Goal: Information Seeking & Learning: Learn about a topic

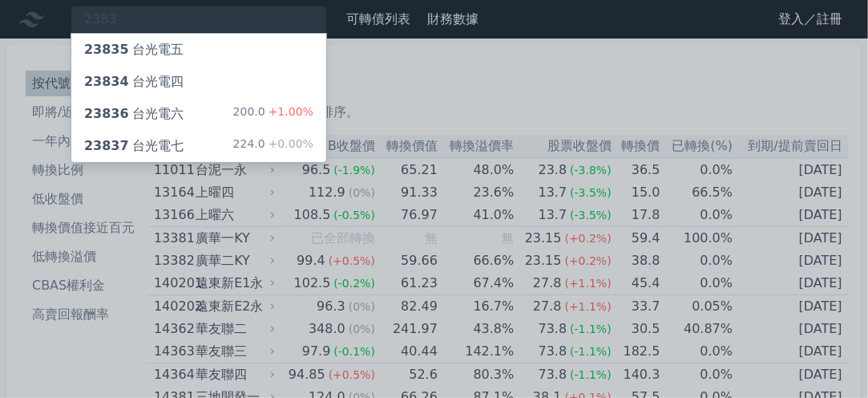
type input "2383"
click at [152, 113] on div "23836 台光電六" at bounding box center [133, 113] width 99 height 19
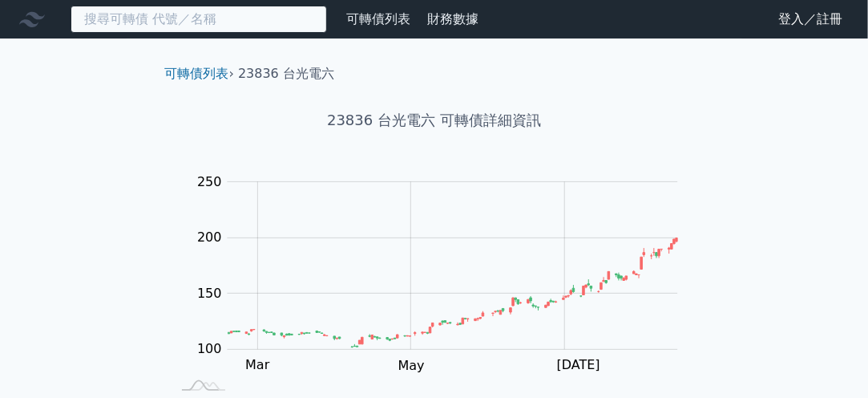
click at [206, 12] on input at bounding box center [199, 19] width 257 height 27
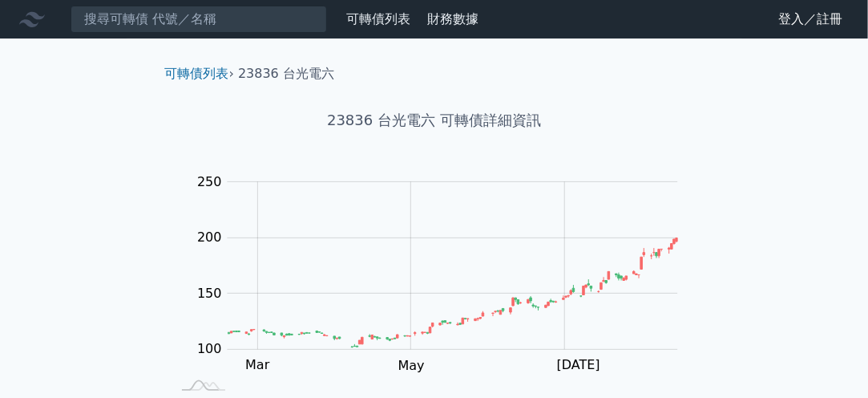
click at [792, 21] on link "登入／註冊" at bounding box center [811, 19] width 90 height 26
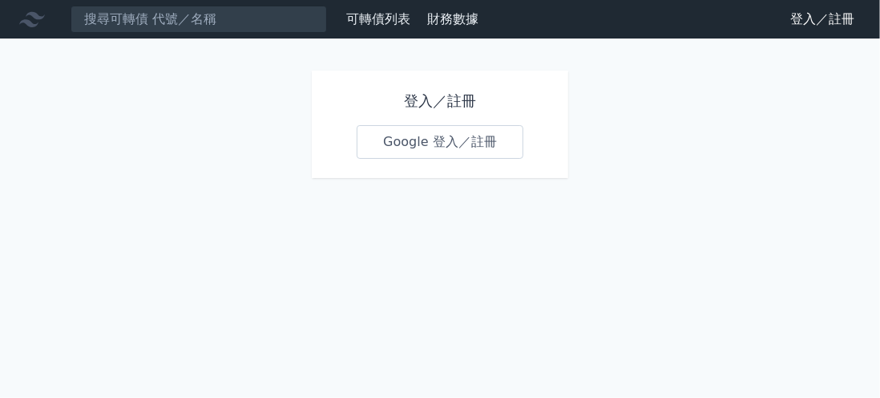
click at [405, 143] on link "Google 登入／註冊" at bounding box center [440, 142] width 167 height 34
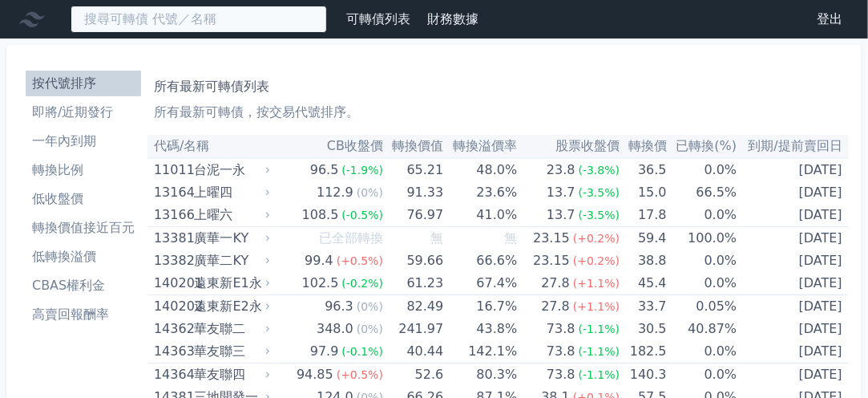
click at [174, 19] on input at bounding box center [199, 19] width 257 height 27
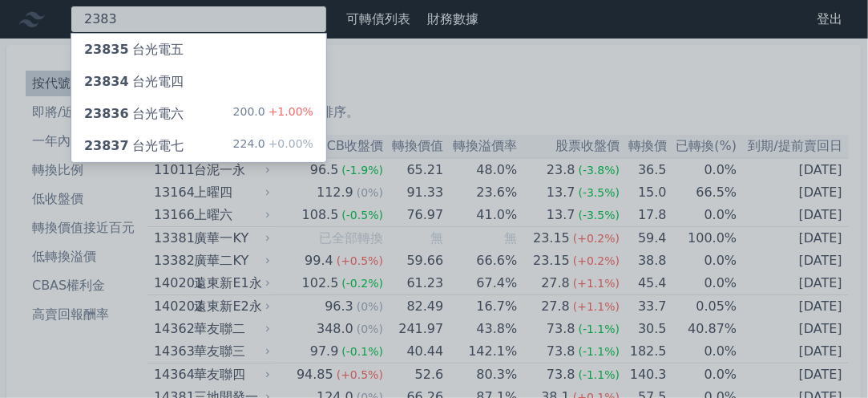
type input "2383"
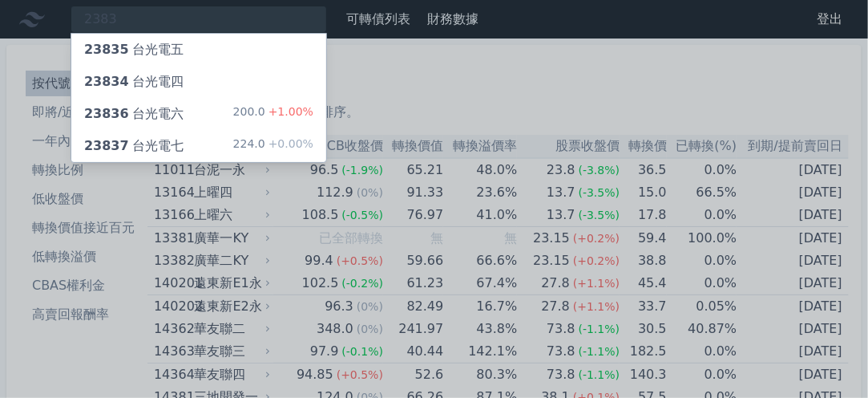
click at [170, 113] on div "23836 台光電六" at bounding box center [133, 113] width 99 height 19
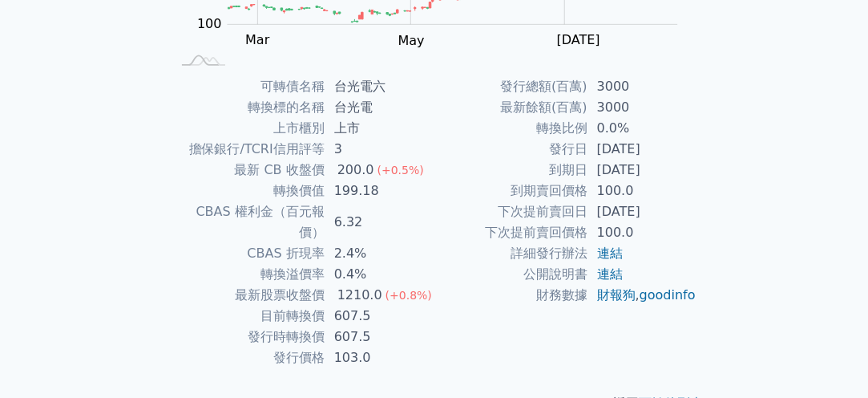
scroll to position [325, 0]
click at [501, 83] on td "發行總額(百萬)" at bounding box center [511, 86] width 153 height 21
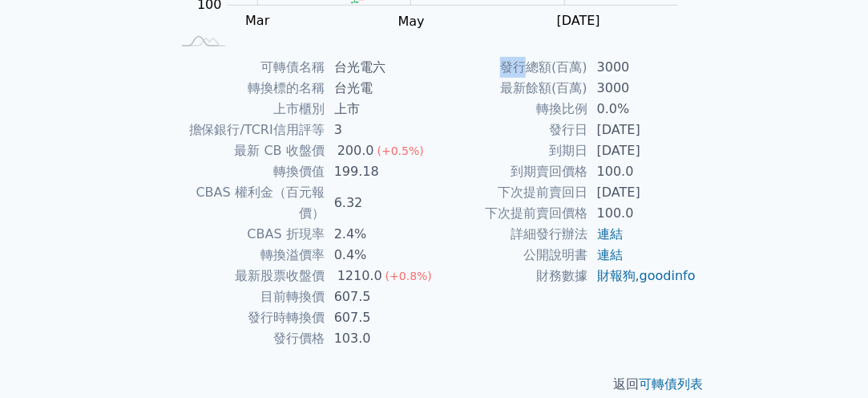
scroll to position [345, 0]
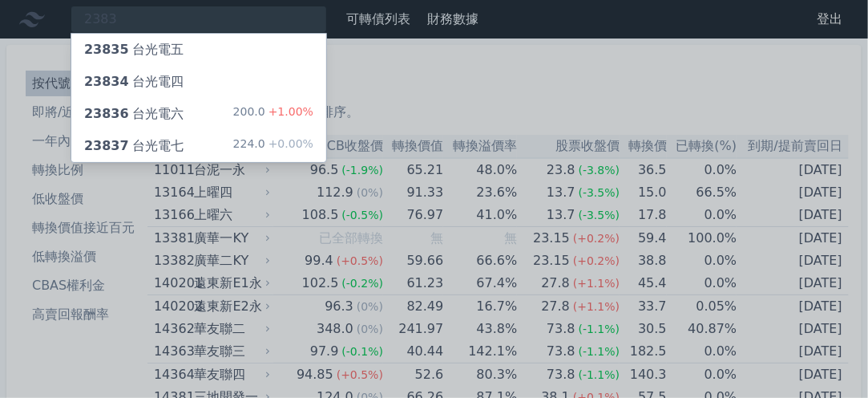
click at [179, 144] on div "23837 台光電七 224.0 +0.00%" at bounding box center [198, 146] width 255 height 32
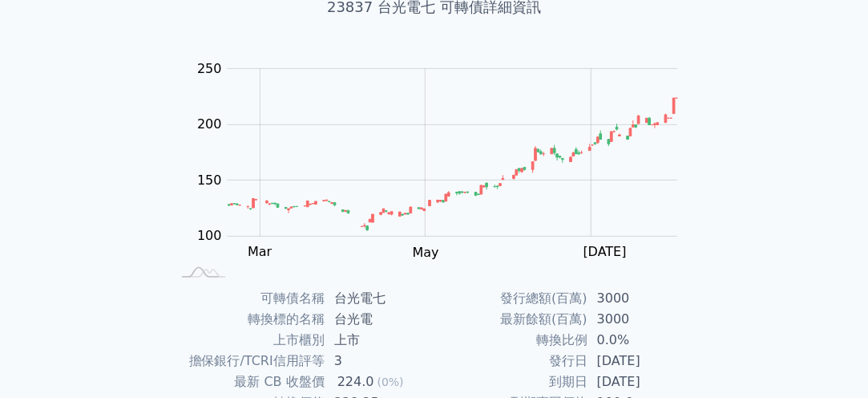
scroll to position [114, 0]
